Goal: Complete application form

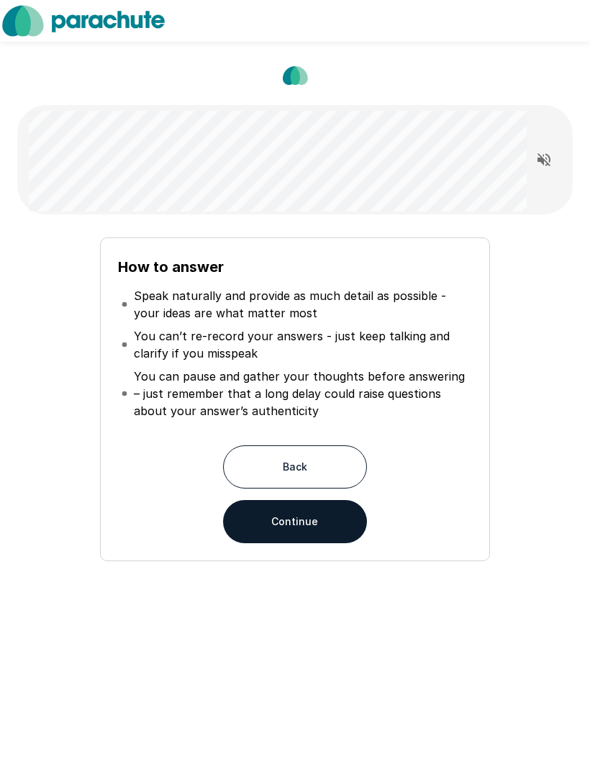
click at [325, 525] on button "Continue" at bounding box center [295, 521] width 144 height 43
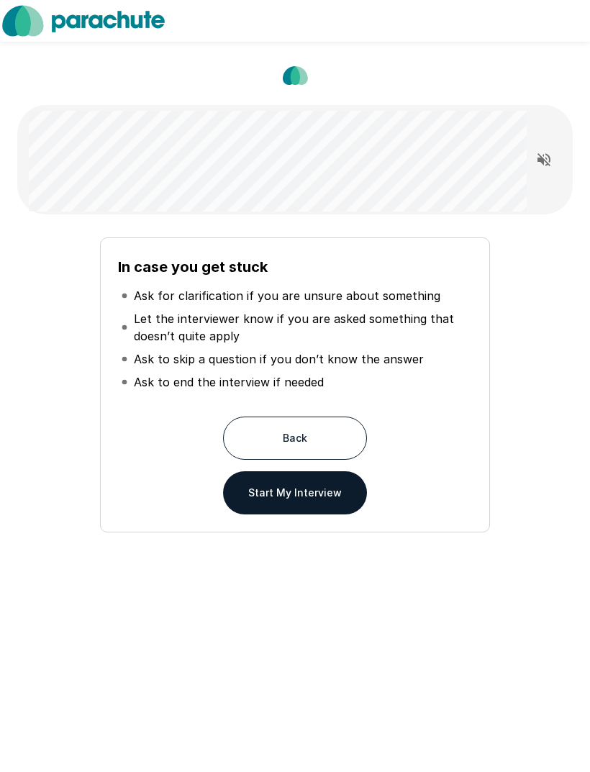
click at [328, 494] on button "Start My Interview" at bounding box center [295, 493] width 144 height 43
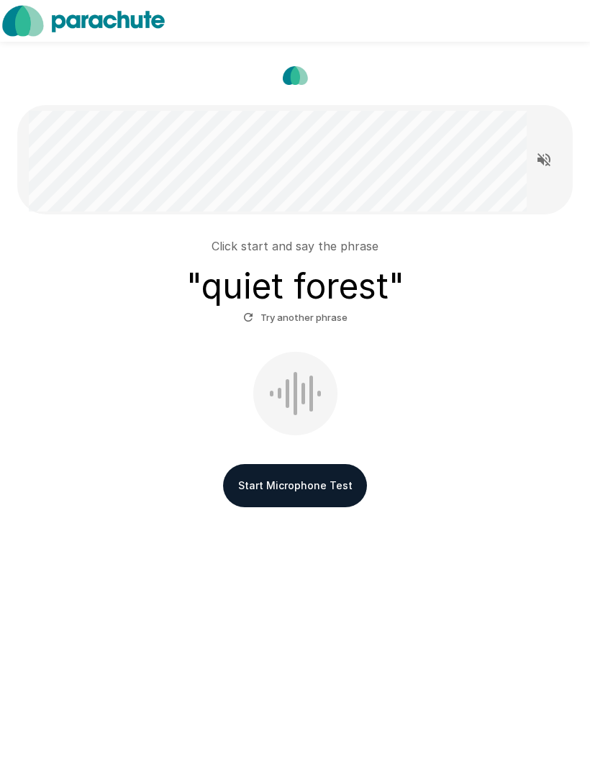
click at [247, 487] on button "Start Microphone Test" at bounding box center [295, 485] width 144 height 43
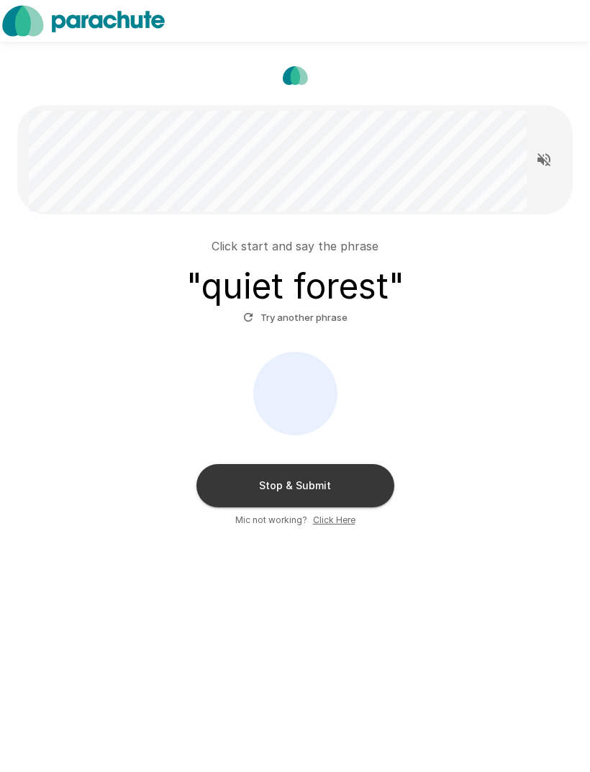
click at [225, 484] on button "Stop & Submit" at bounding box center [296, 485] width 198 height 43
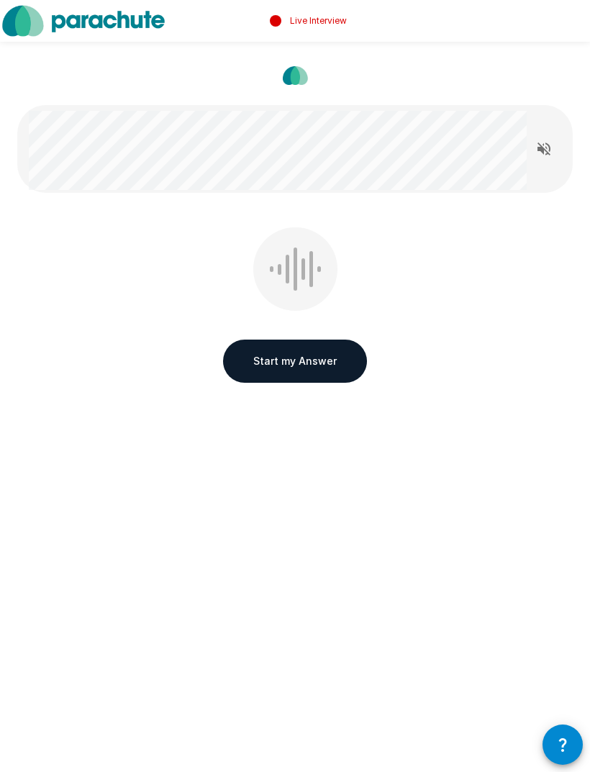
click at [245, 382] on button "Start my Answer" at bounding box center [295, 361] width 144 height 43
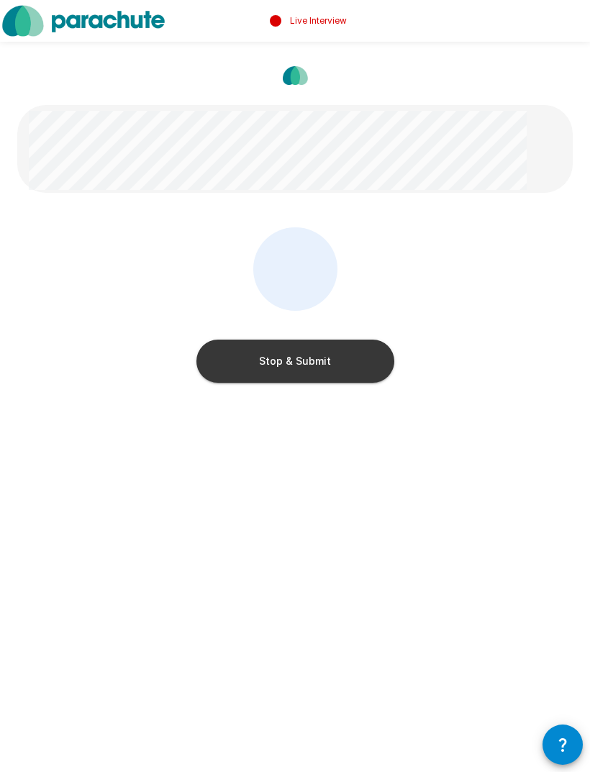
click at [235, 370] on button "Stop & Submit" at bounding box center [296, 361] width 198 height 43
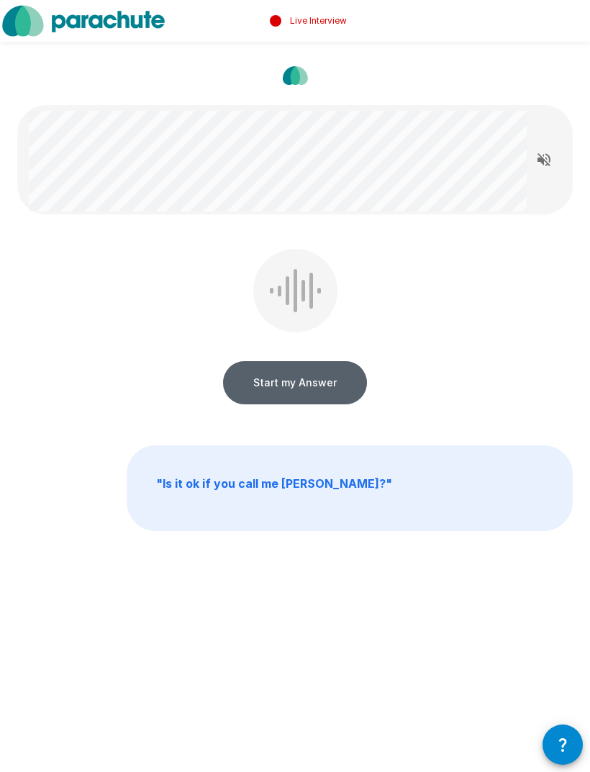
click at [239, 386] on button "Start my Answer" at bounding box center [295, 382] width 144 height 43
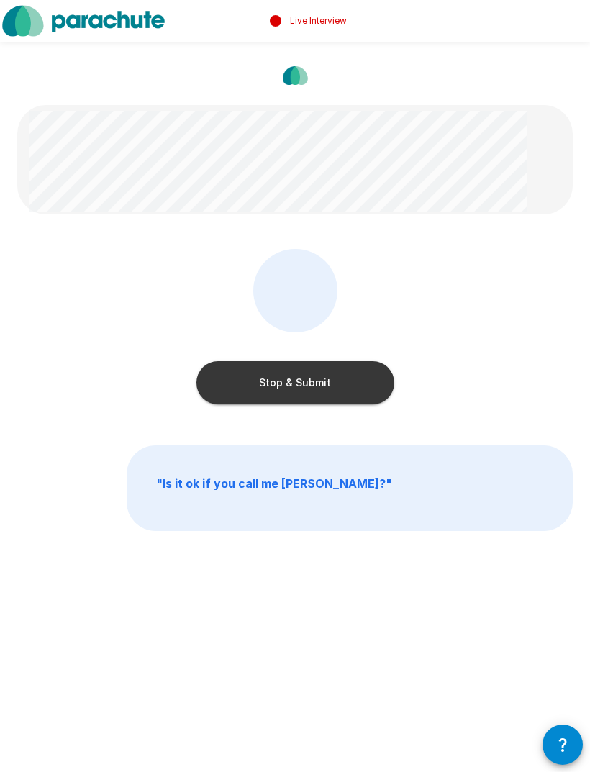
click at [237, 390] on button "Stop & Submit" at bounding box center [296, 382] width 198 height 43
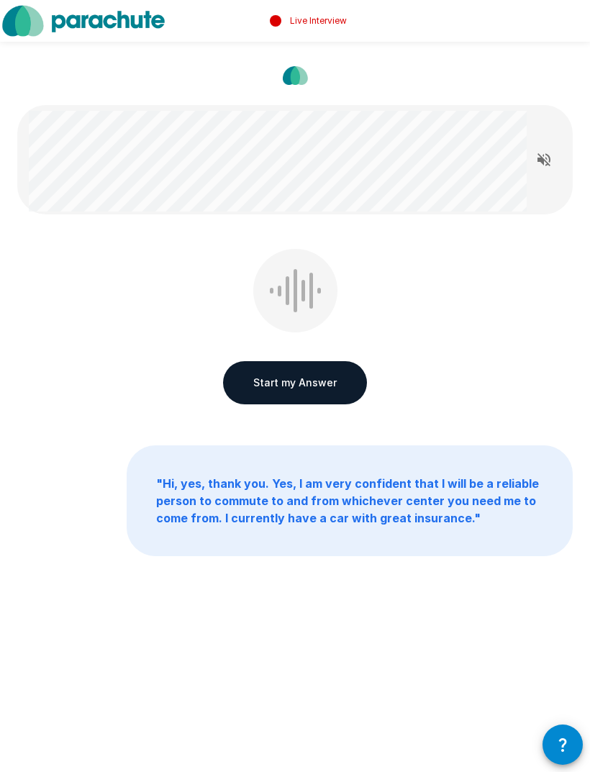
click at [238, 389] on button "Start my Answer" at bounding box center [295, 382] width 144 height 43
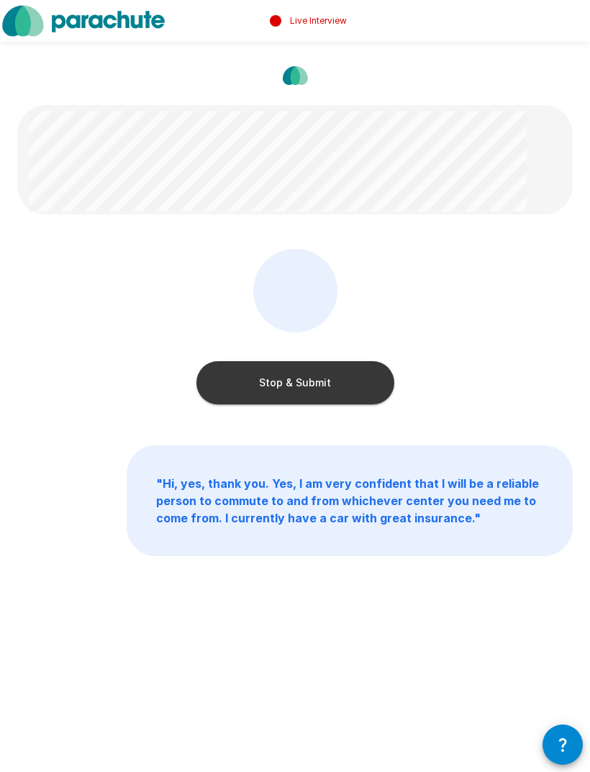
click at [220, 383] on button "Stop & Submit" at bounding box center [296, 382] width 198 height 43
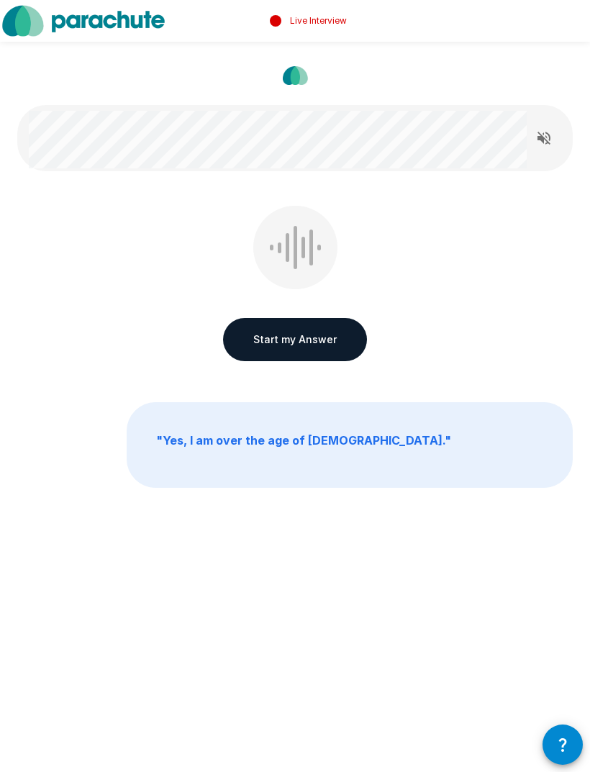
click at [240, 347] on button "Start my Answer" at bounding box center [295, 339] width 144 height 43
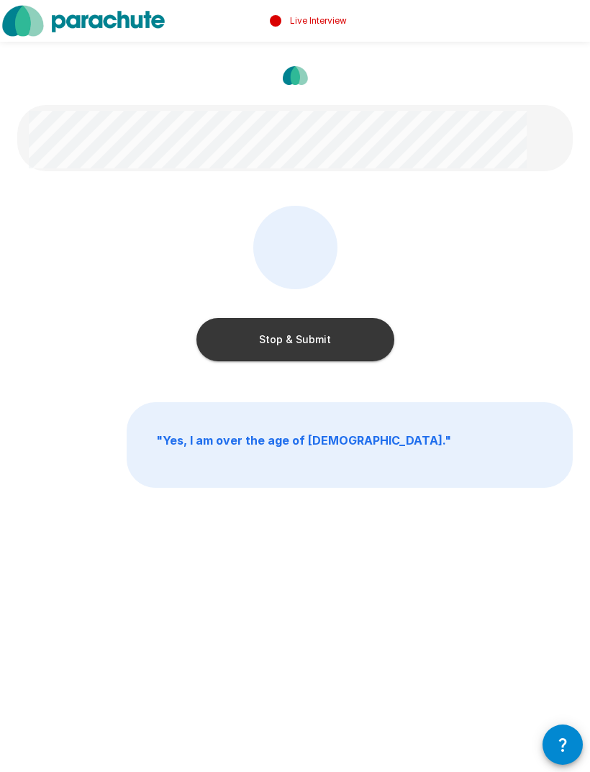
click at [224, 343] on button "Stop & Submit" at bounding box center [296, 339] width 198 height 43
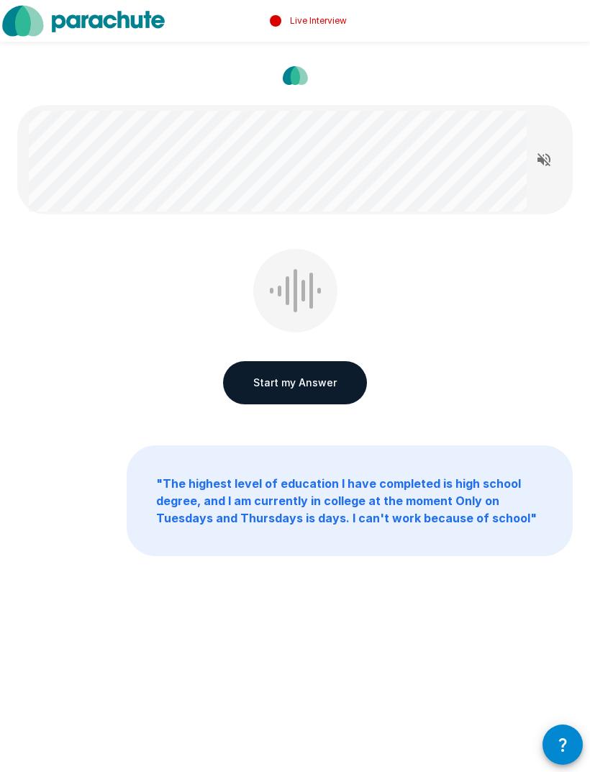
click at [231, 387] on button "Start my Answer" at bounding box center [295, 382] width 144 height 43
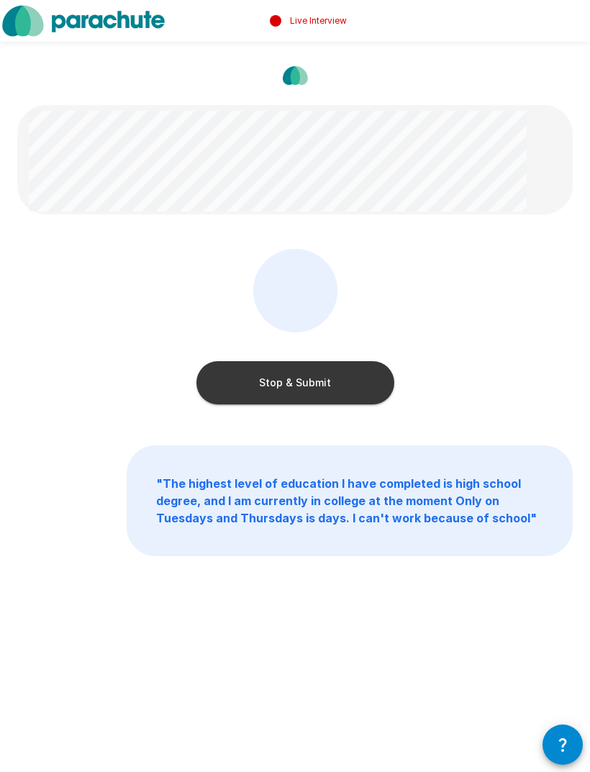
click at [218, 374] on button "Stop & Submit" at bounding box center [296, 382] width 198 height 43
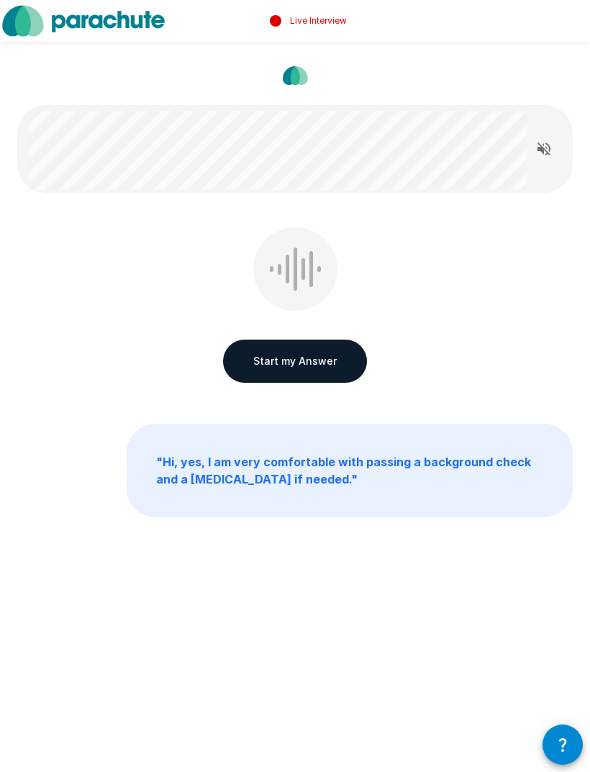
click at [242, 369] on button "Start my Answer" at bounding box center [295, 361] width 144 height 43
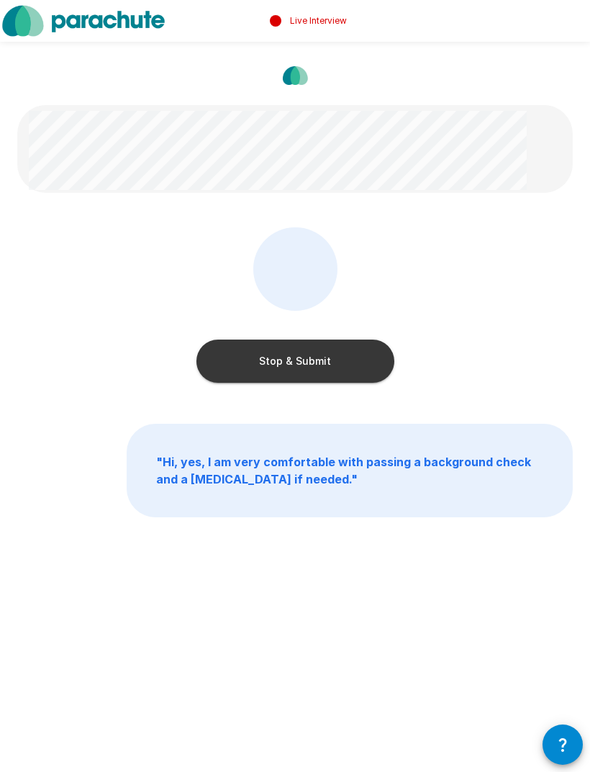
click at [217, 366] on button "Stop & Submit" at bounding box center [296, 361] width 198 height 43
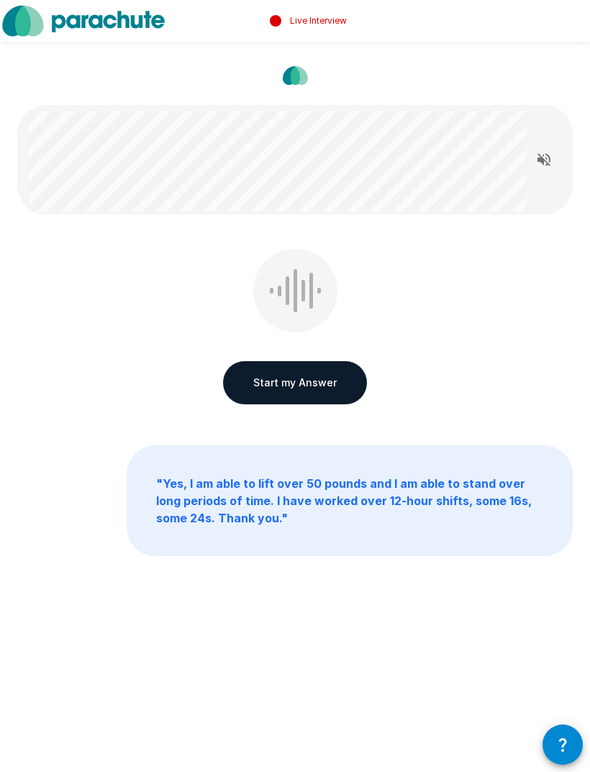
click at [242, 383] on button "Start my Answer" at bounding box center [295, 382] width 144 height 43
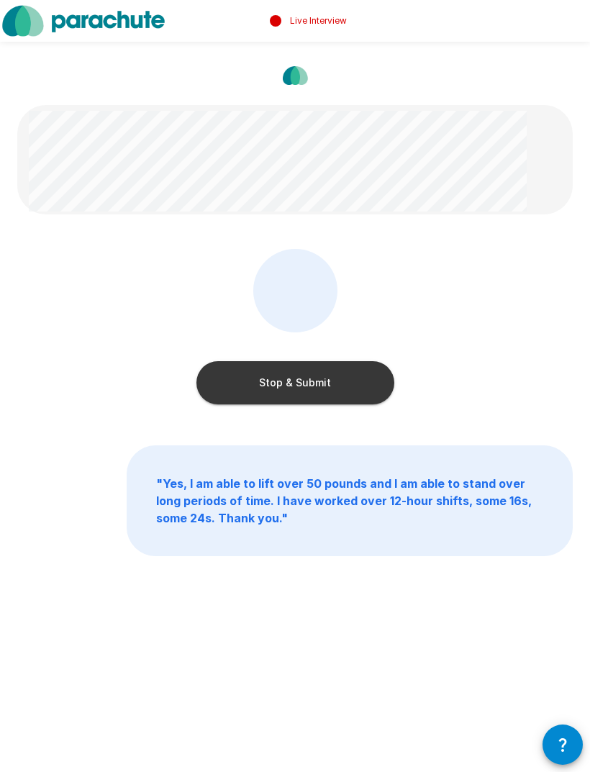
click at [213, 389] on button "Stop & Submit" at bounding box center [296, 382] width 198 height 43
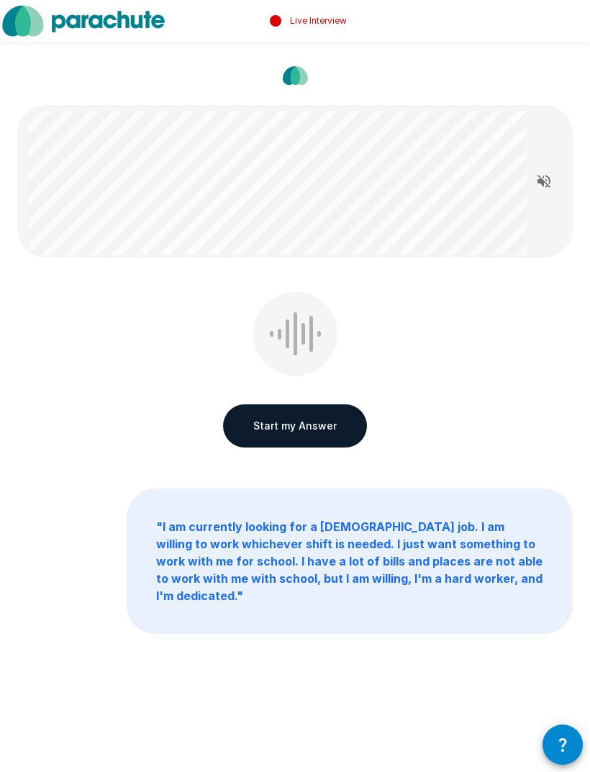
click at [238, 418] on button "Start my Answer" at bounding box center [295, 426] width 144 height 43
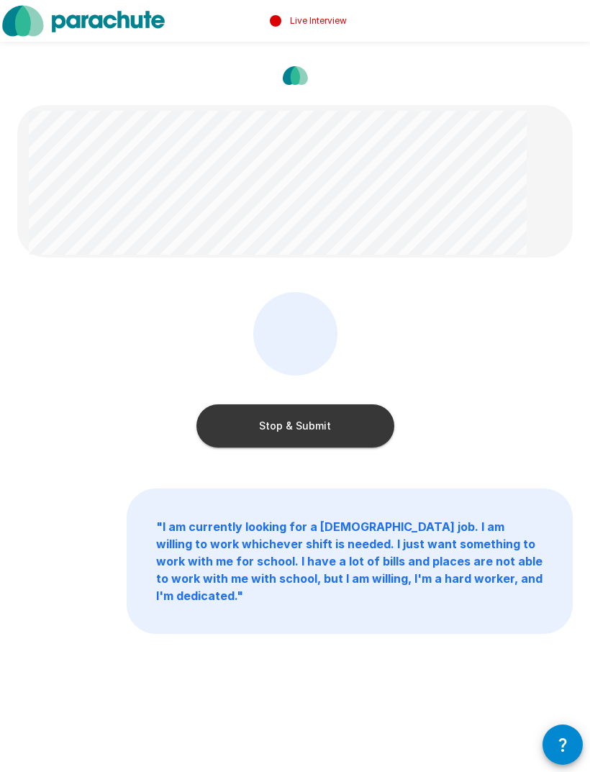
click at [218, 422] on button "Stop & Submit" at bounding box center [296, 426] width 198 height 43
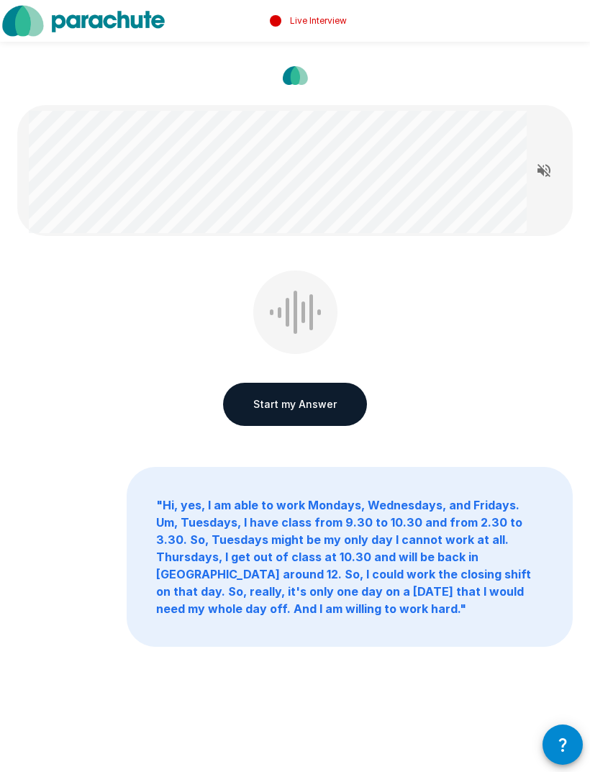
click at [235, 407] on button "Start my Answer" at bounding box center [295, 404] width 144 height 43
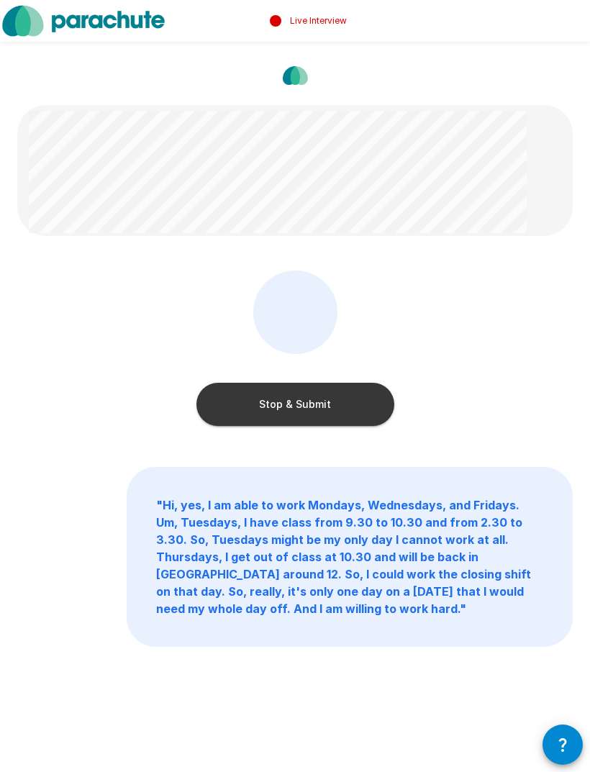
click at [224, 413] on button "Stop & Submit" at bounding box center [296, 404] width 198 height 43
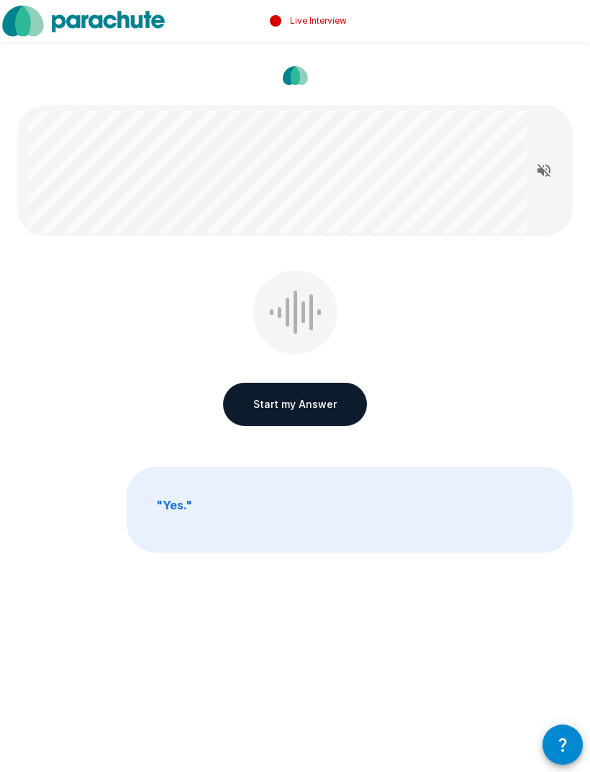
click at [238, 397] on button "Start my Answer" at bounding box center [295, 404] width 144 height 43
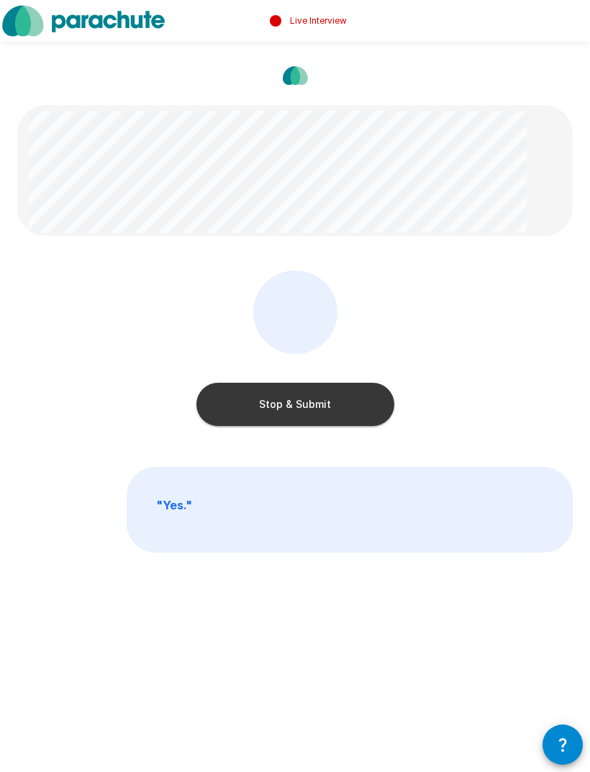
click at [214, 410] on button "Stop & Submit" at bounding box center [296, 404] width 198 height 43
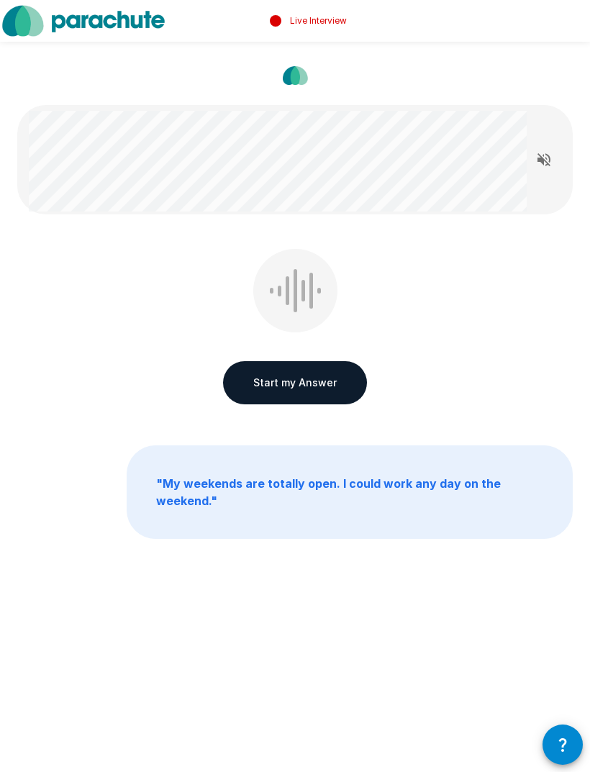
click at [238, 390] on button "Start my Answer" at bounding box center [295, 382] width 144 height 43
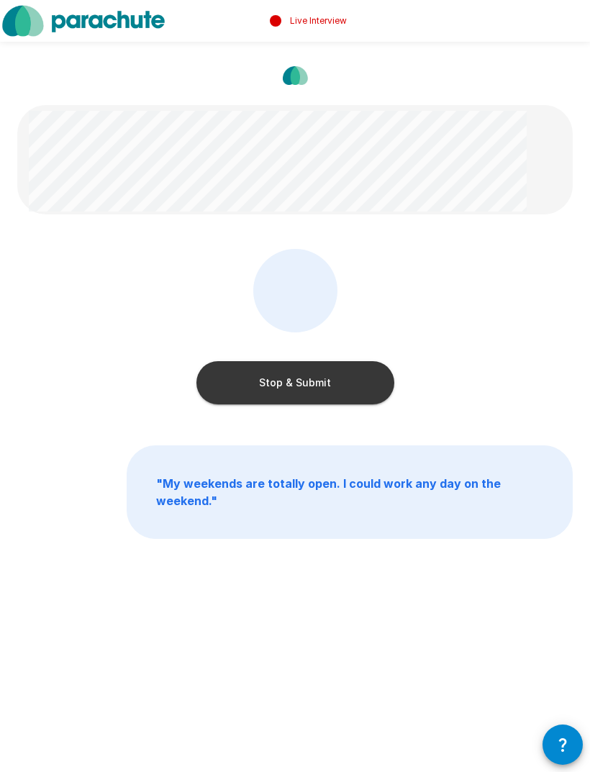
click at [211, 388] on button "Stop & Submit" at bounding box center [296, 382] width 198 height 43
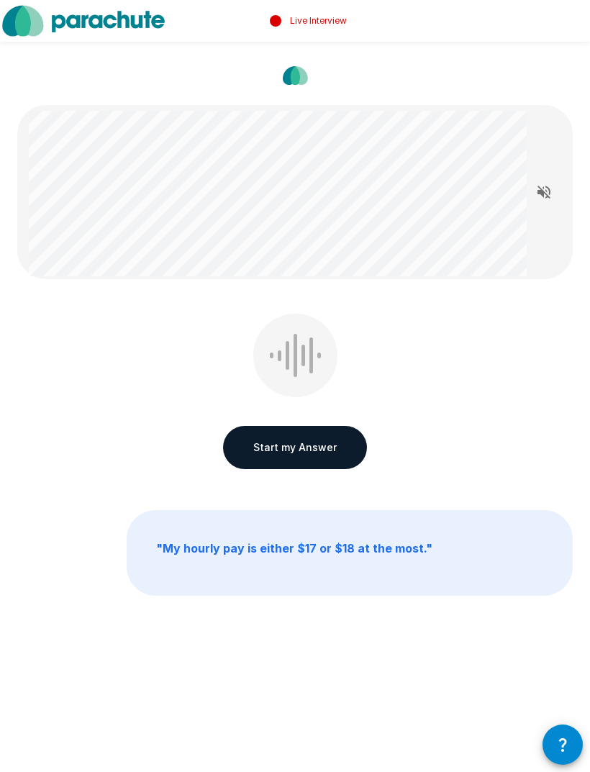
click at [240, 451] on button "Start my Answer" at bounding box center [295, 447] width 144 height 43
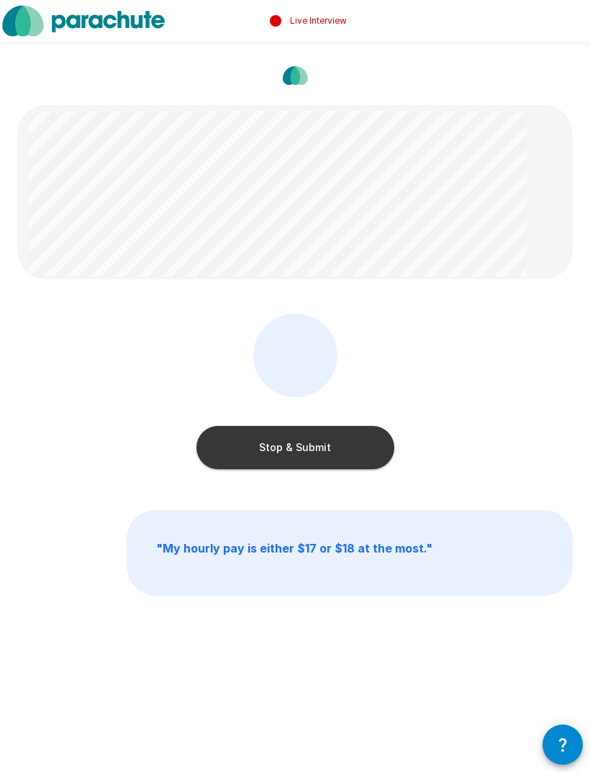
click at [230, 443] on button "Stop & Submit" at bounding box center [296, 447] width 198 height 43
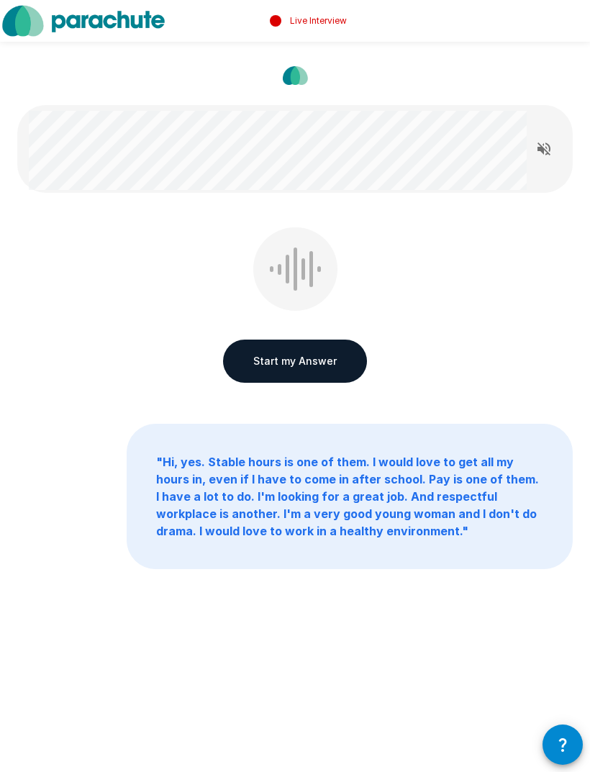
click at [238, 364] on button "Start my Answer" at bounding box center [295, 361] width 144 height 43
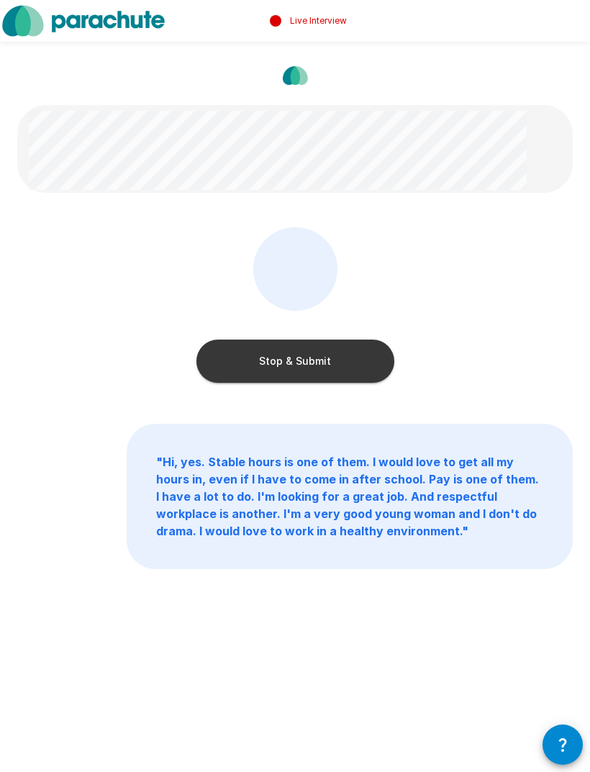
click at [206, 373] on button "Stop & Submit" at bounding box center [296, 361] width 198 height 43
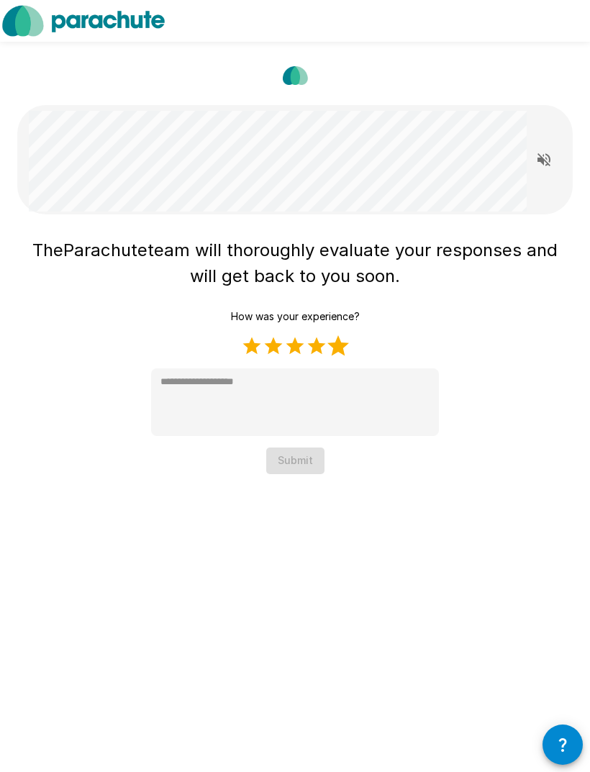
click at [335, 347] on label "5 Stars" at bounding box center [339, 346] width 22 height 22
type textarea "*"
click at [288, 461] on button "Submit" at bounding box center [295, 461] width 58 height 27
